Goal: Task Accomplishment & Management: Manage account settings

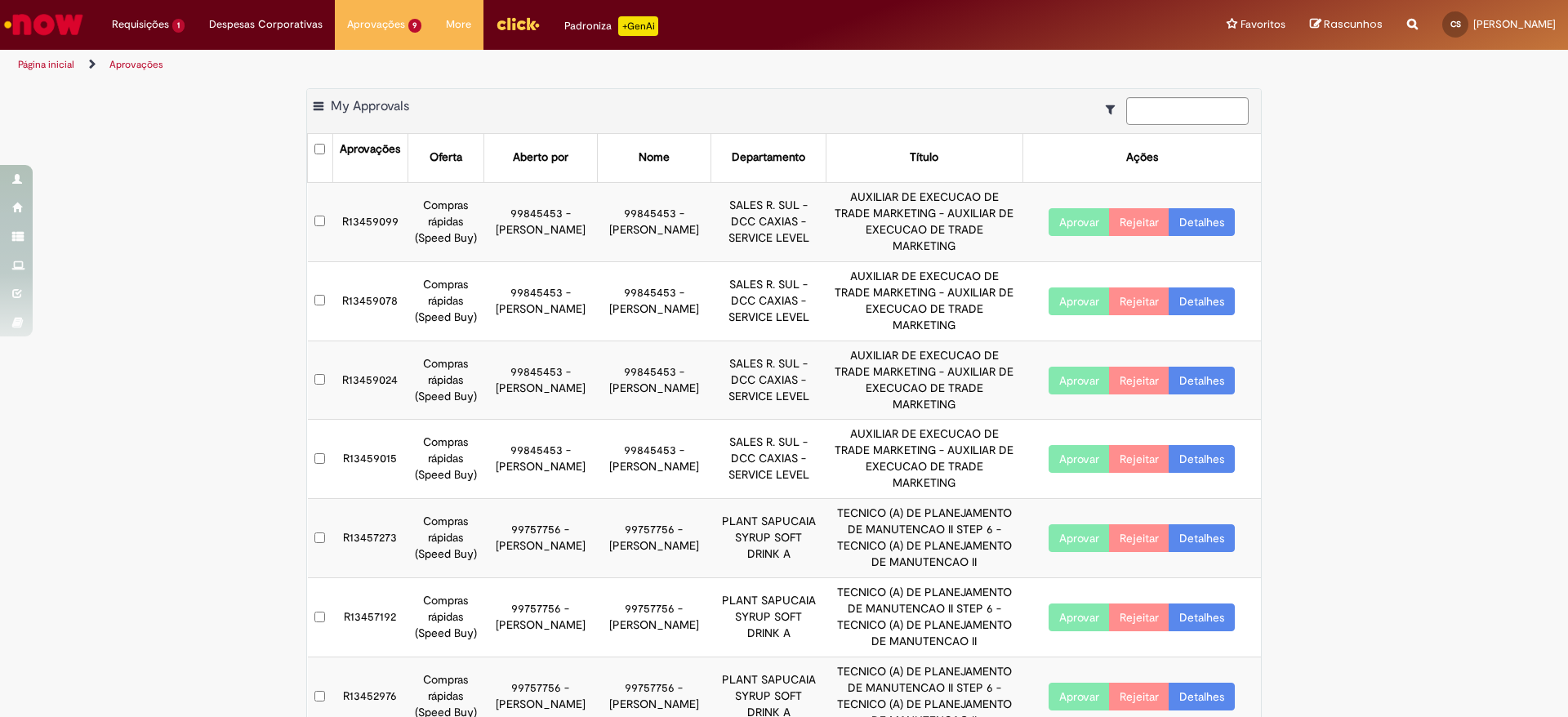
click at [1049, 208] on button "Aprovar" at bounding box center [1079, 222] width 61 height 28
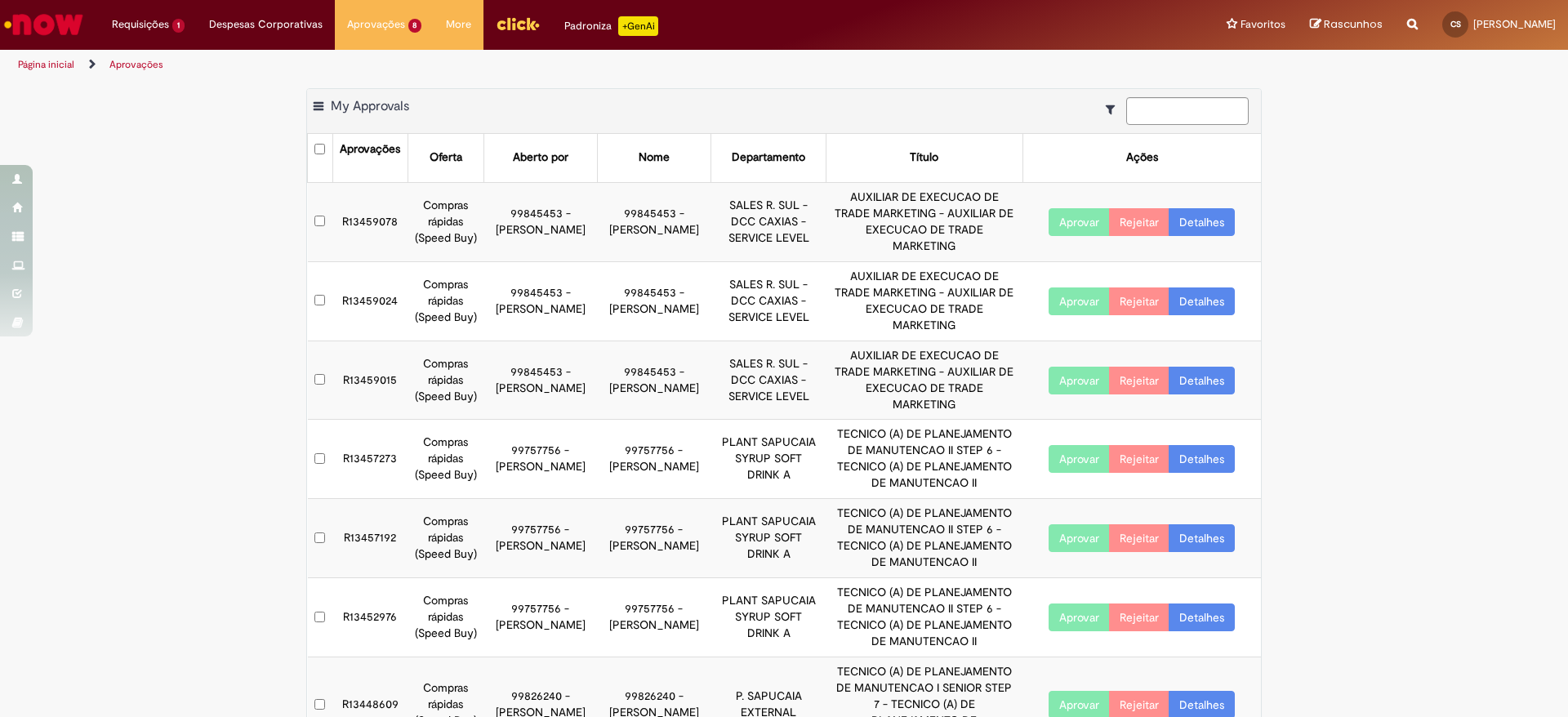
click at [1063, 222] on button "Aprovar" at bounding box center [1079, 222] width 61 height 28
click at [1064, 215] on button "Aprovar" at bounding box center [1079, 222] width 61 height 28
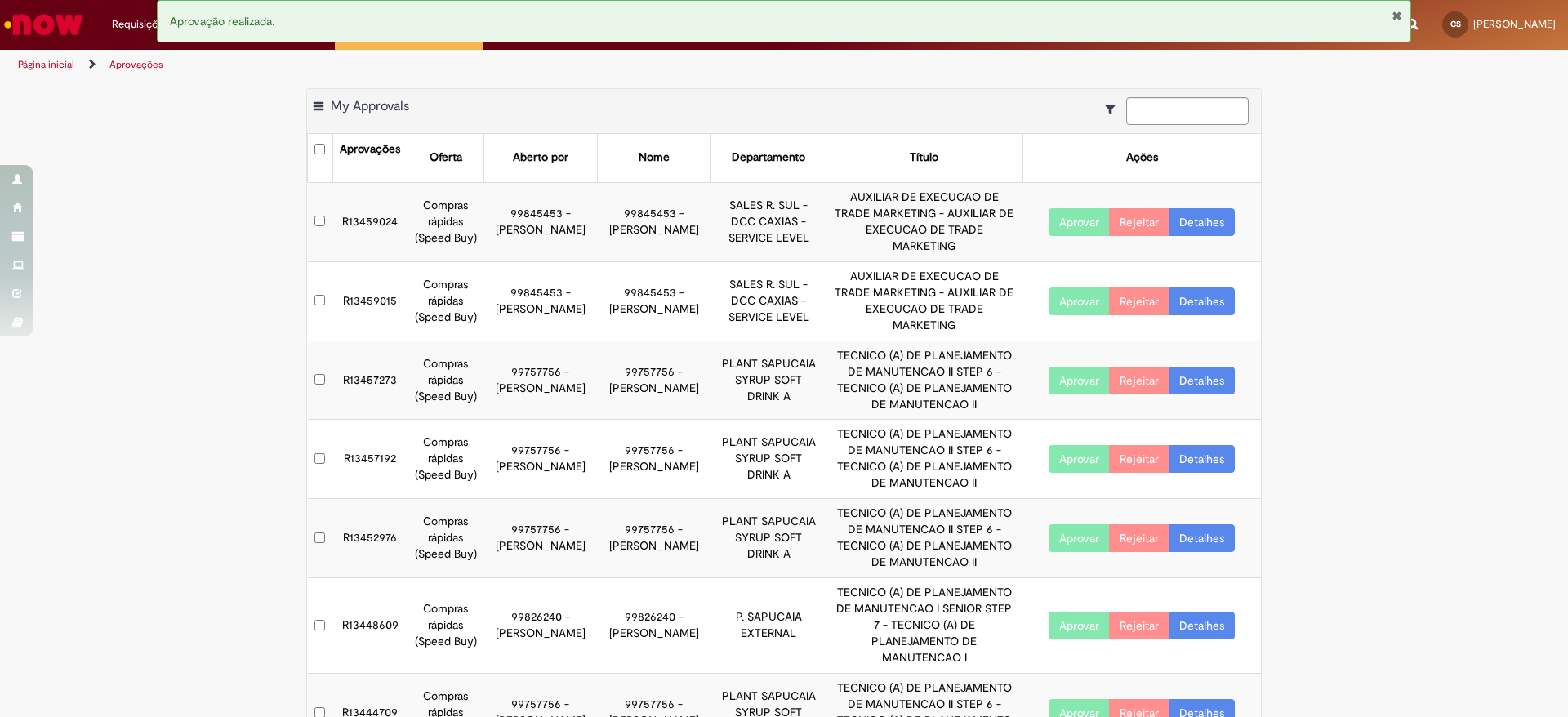
click at [1055, 220] on button "Aprovar" at bounding box center [1079, 222] width 61 height 28
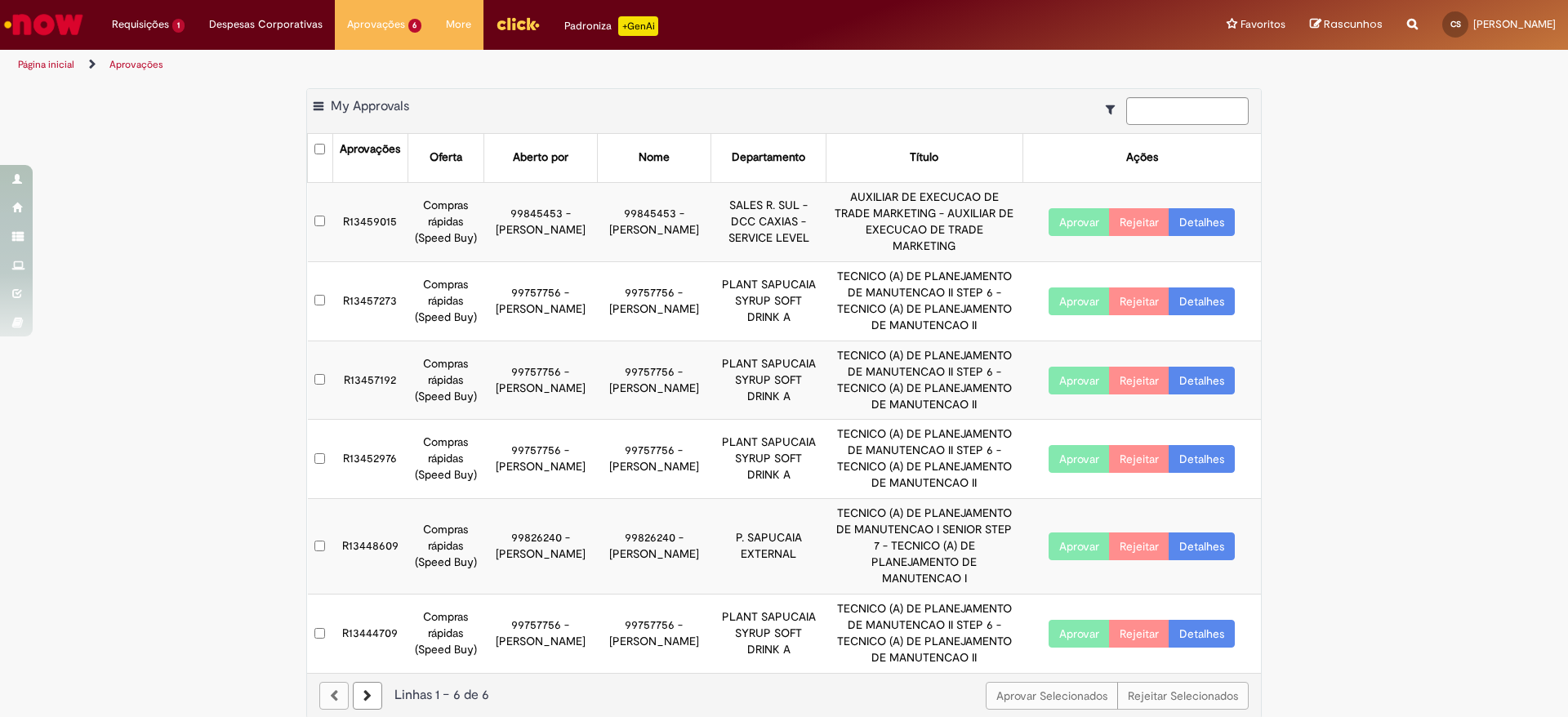
click at [1095, 212] on button "Aprovar" at bounding box center [1079, 222] width 61 height 28
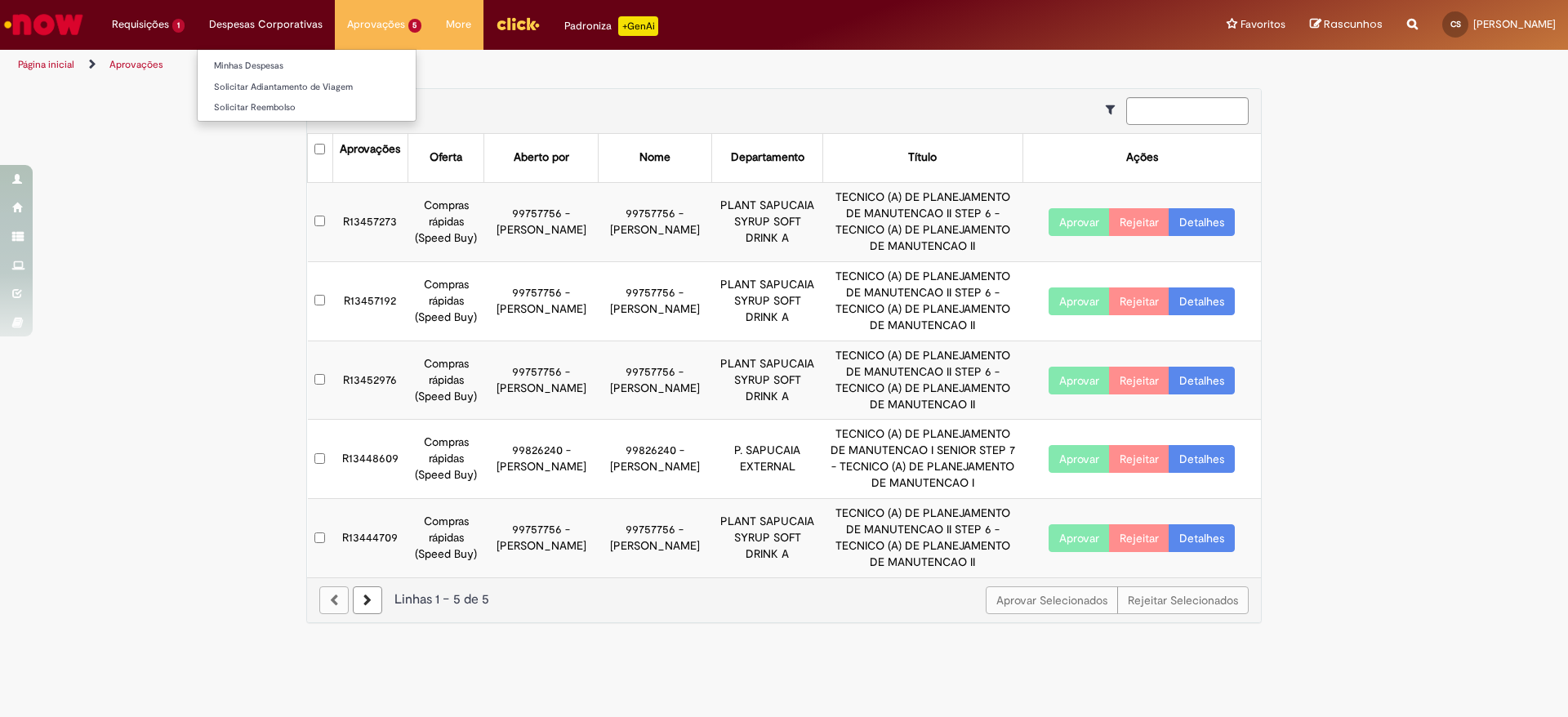
click at [270, 76] on li "Solicitar Adiantamento de Viagem" at bounding box center [306, 85] width 218 height 21
click at [275, 63] on link "Minhas Despesas" at bounding box center [306, 66] width 218 height 18
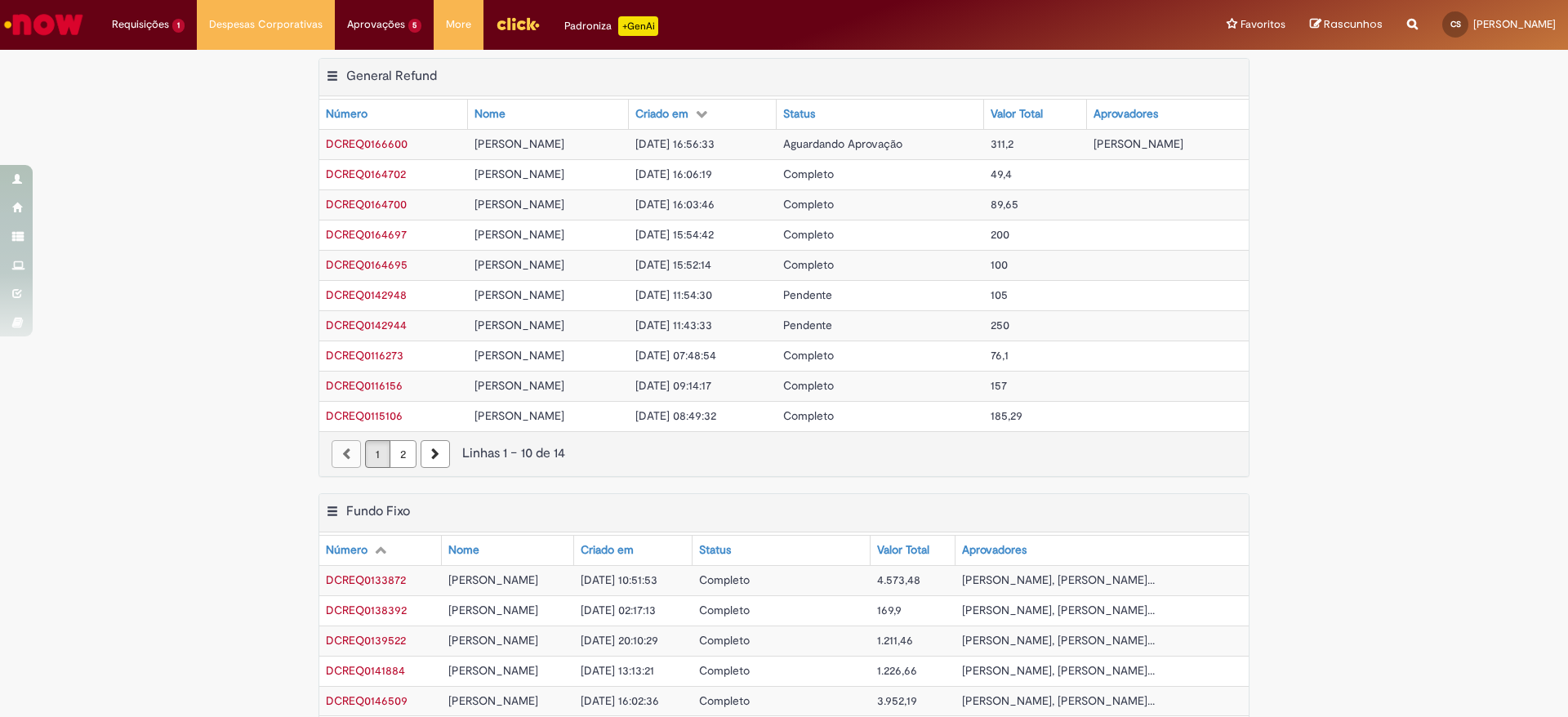
click at [1296, 354] on div "Exportar como PDF Exportar como Excel Exportar como CSV General Refund Tabela -…" at bounding box center [784, 275] width 1568 height 435
click at [1289, 448] on div "Exportar como PDF Exportar como Excel Exportar como CSV General Refund Tabela -…" at bounding box center [784, 275] width 1568 height 435
click at [1046, 478] on div "Exportar como PDF Exportar como Excel Exportar como CSV General Refund Tabela -…" at bounding box center [784, 275] width 955 height 435
